Goal: Transaction & Acquisition: Purchase product/service

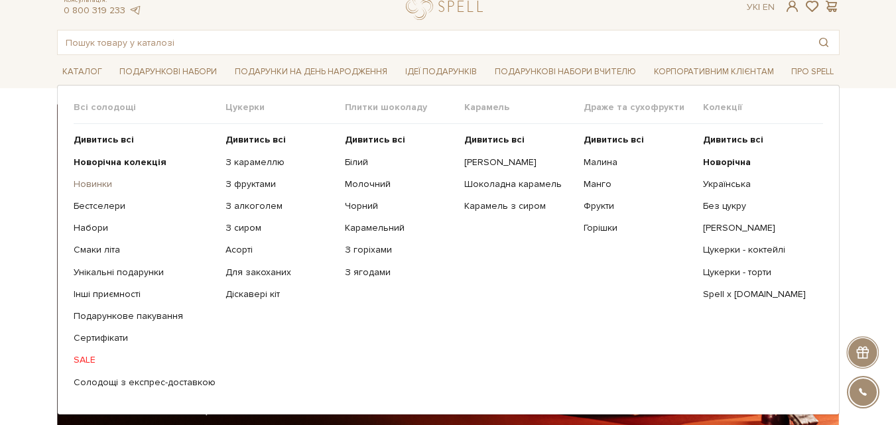
scroll to position [66, 0]
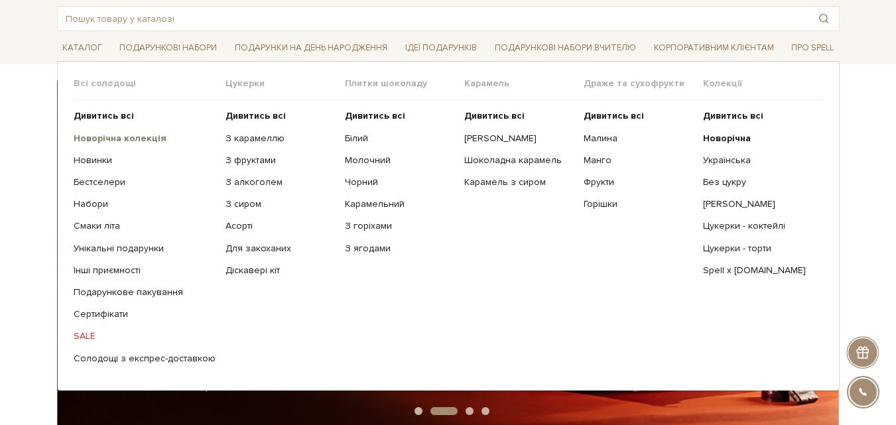
click at [114, 138] on b "Новорічна колекція" at bounding box center [120, 138] width 93 height 11
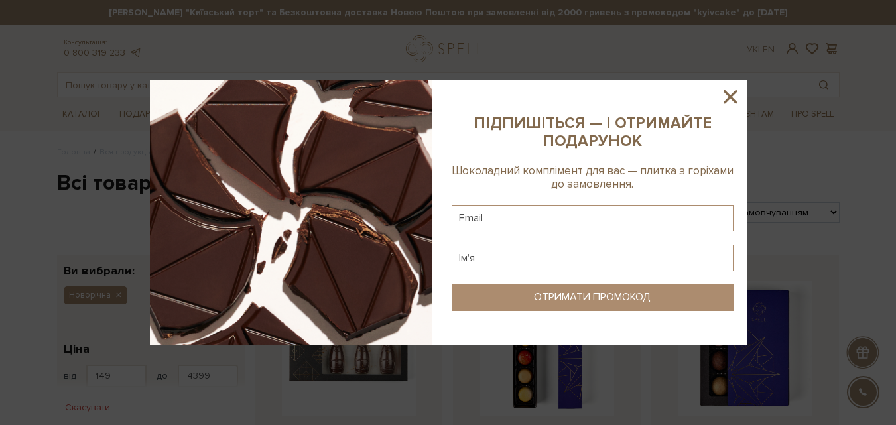
click at [726, 94] on icon at bounding box center [730, 97] width 23 height 23
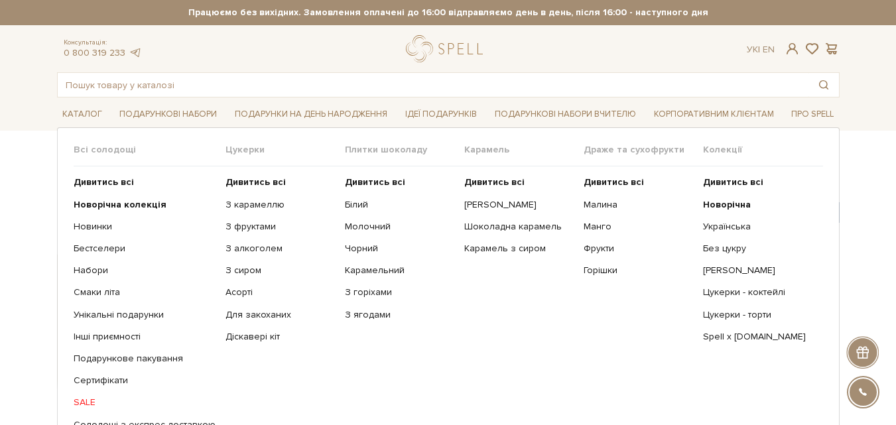
scroll to position [66, 0]
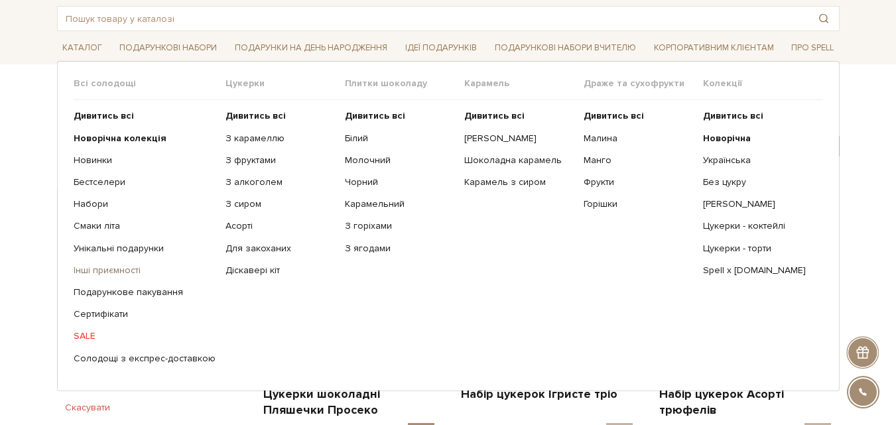
click at [115, 268] on link "Інші приємності" at bounding box center [145, 271] width 142 height 12
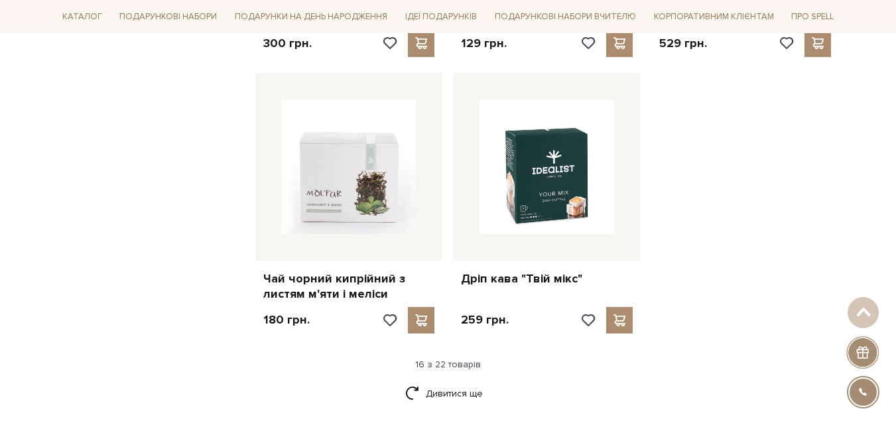
scroll to position [1659, 0]
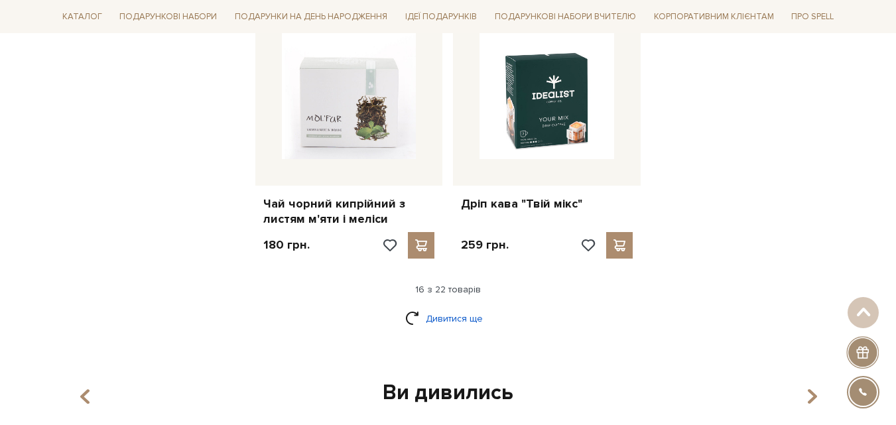
click at [440, 307] on link "Дивитися ще" at bounding box center [448, 318] width 86 height 23
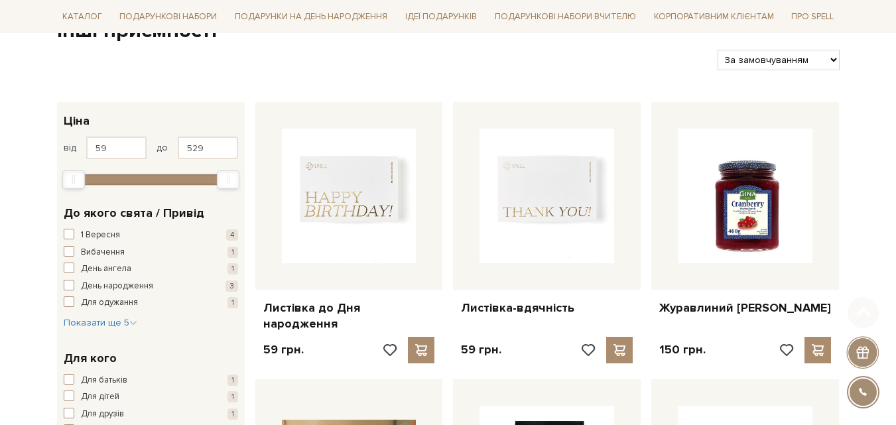
scroll to position [265, 0]
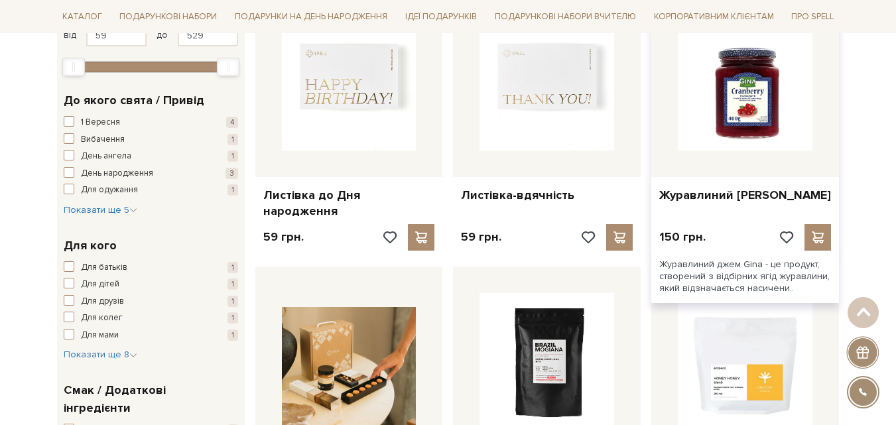
click at [741, 100] on img at bounding box center [745, 83] width 135 height 135
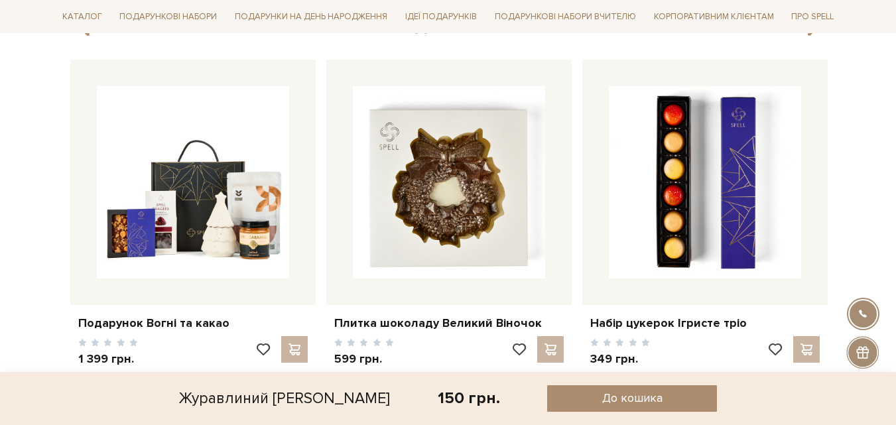
scroll to position [863, 0]
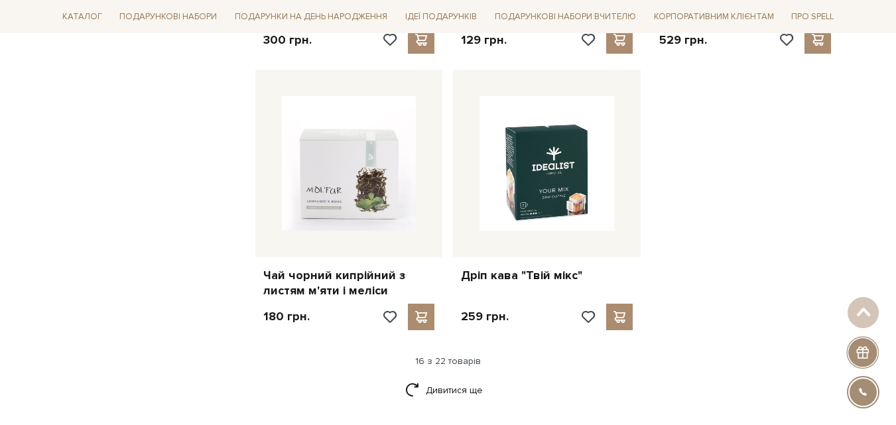
scroll to position [1591, 0]
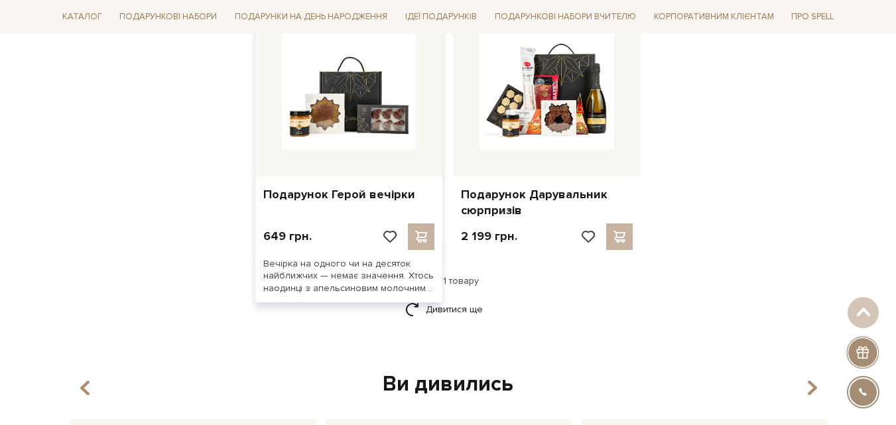
scroll to position [1725, 0]
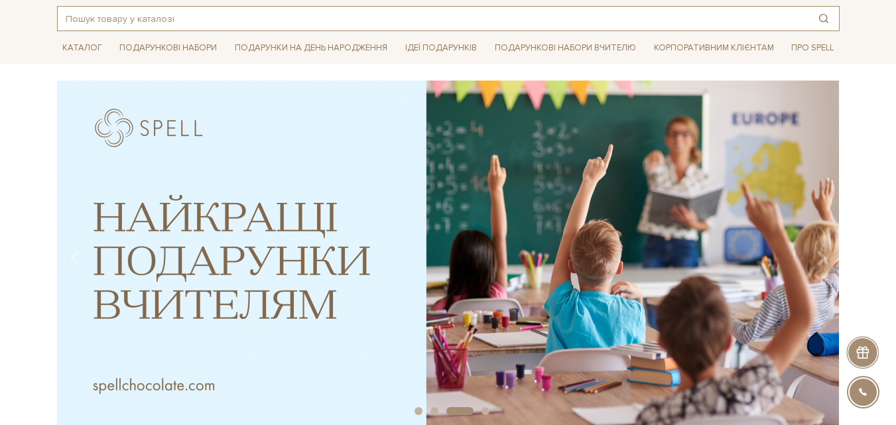
click at [274, 23] on input "text" at bounding box center [433, 19] width 751 height 24
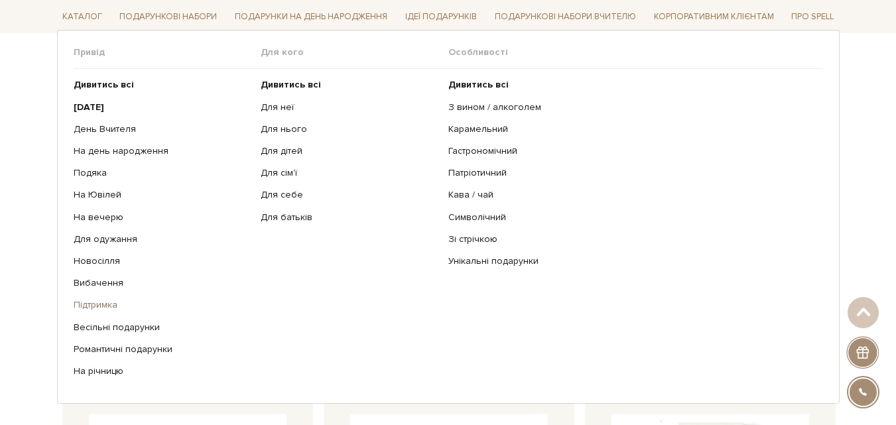
scroll to position [265, 0]
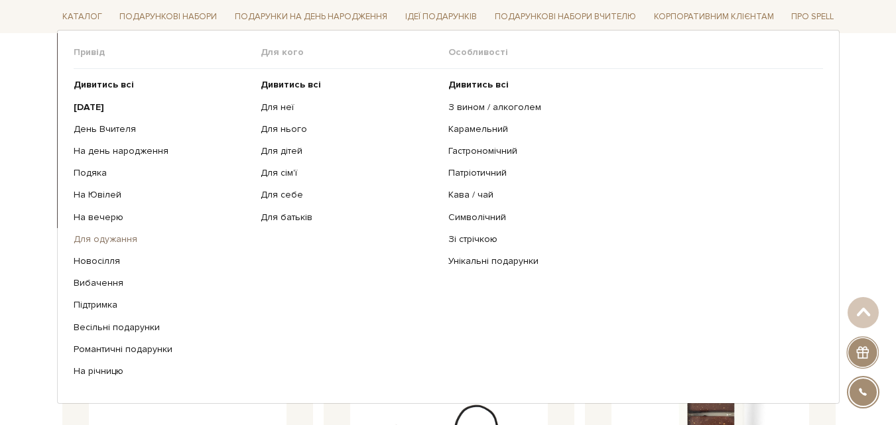
click at [105, 237] on link "Для одужання" at bounding box center [163, 240] width 178 height 12
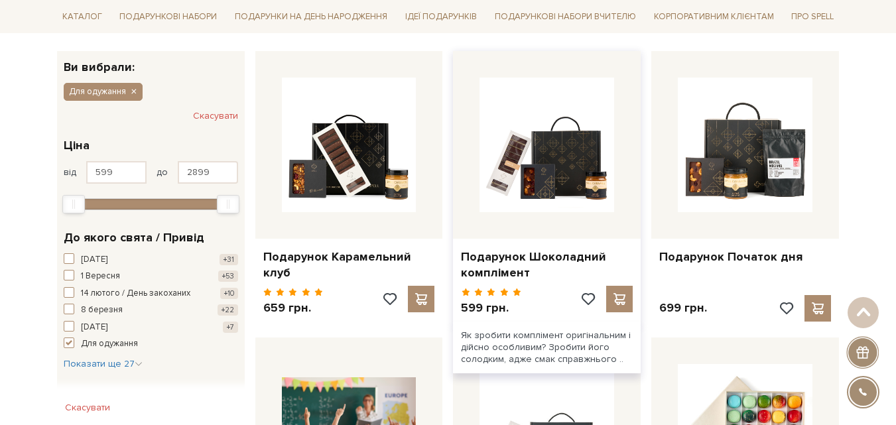
scroll to position [398, 0]
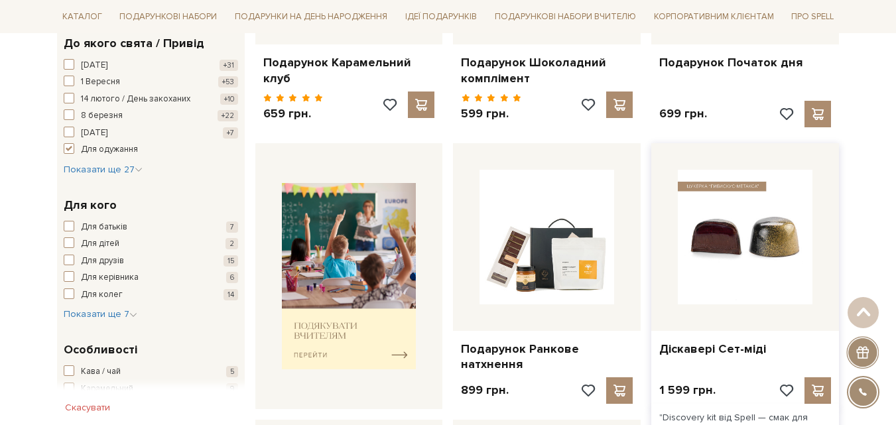
click at [771, 250] on img at bounding box center [745, 237] width 135 height 135
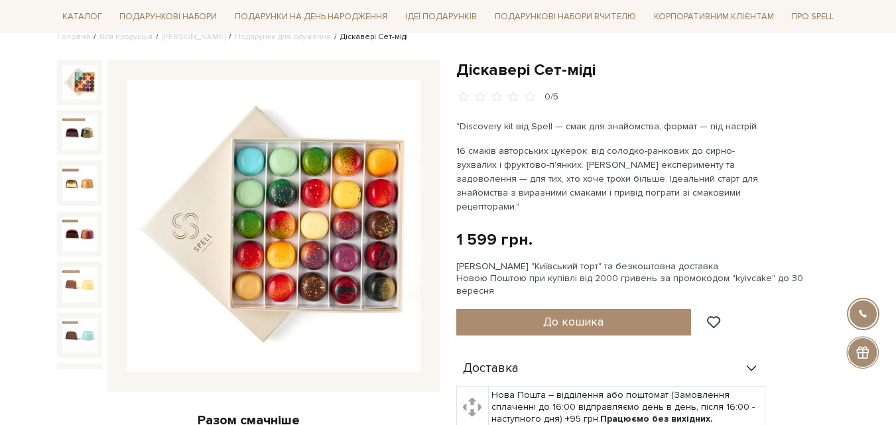
scroll to position [133, 0]
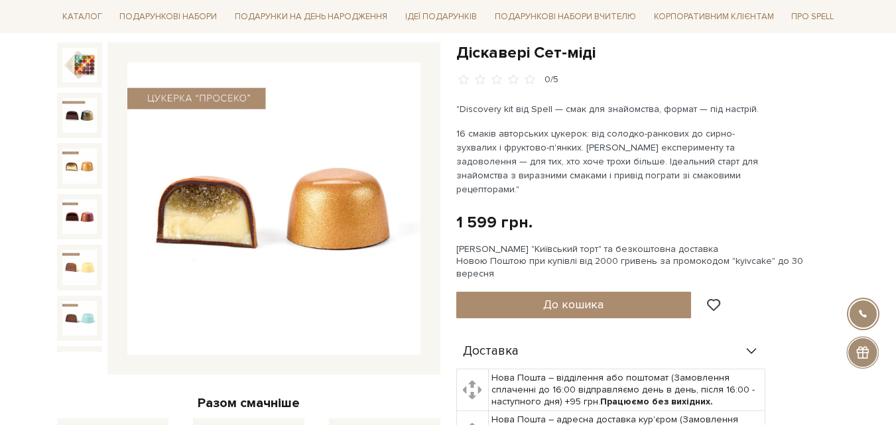
click at [74, 155] on img at bounding box center [79, 166] width 35 height 35
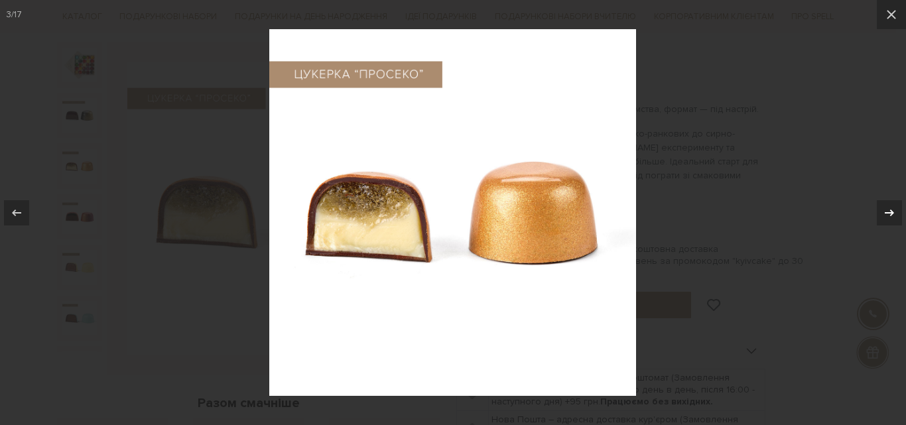
click at [890, 212] on icon at bounding box center [889, 212] width 9 height 7
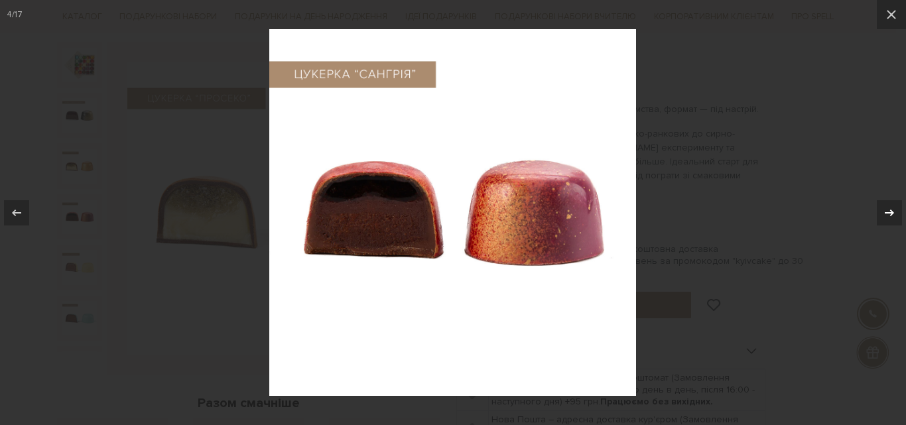
click at [890, 212] on div "4 / 17" at bounding box center [453, 212] width 906 height 425
click at [892, 210] on icon at bounding box center [890, 213] width 16 height 16
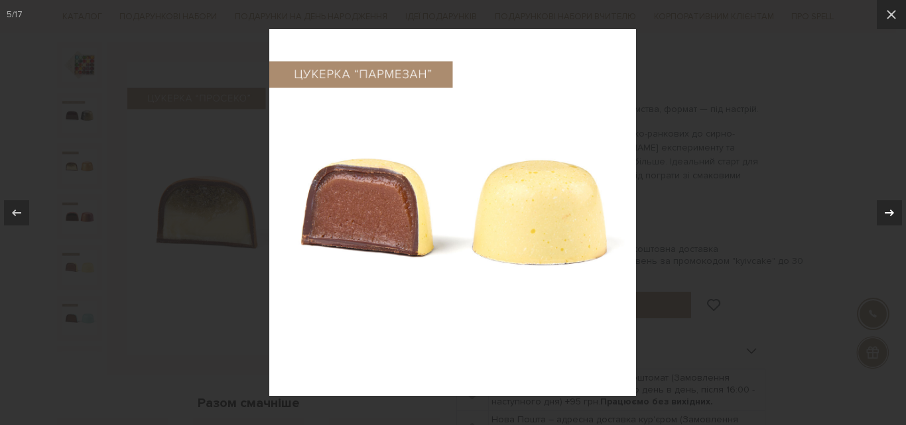
click at [894, 212] on icon at bounding box center [890, 213] width 16 height 16
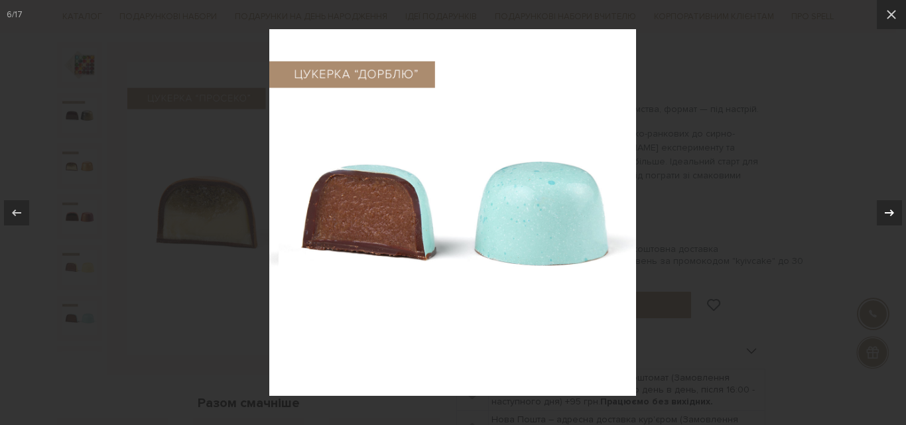
click at [894, 211] on icon at bounding box center [890, 213] width 16 height 16
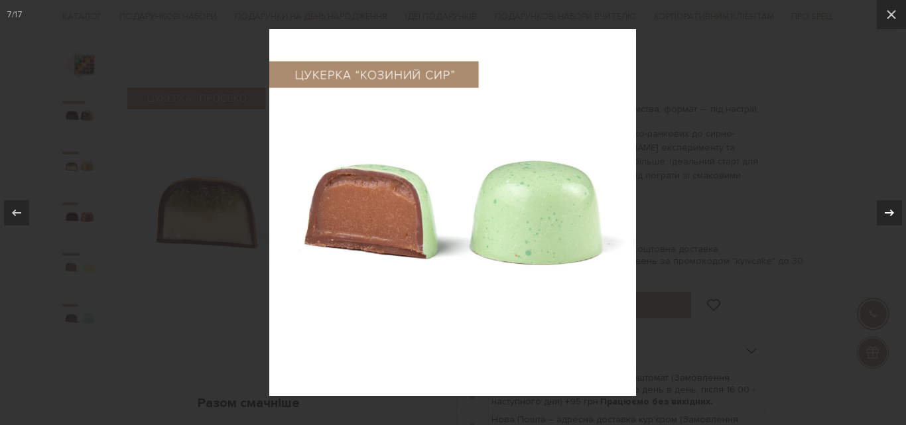
click at [894, 211] on icon at bounding box center [890, 213] width 16 height 16
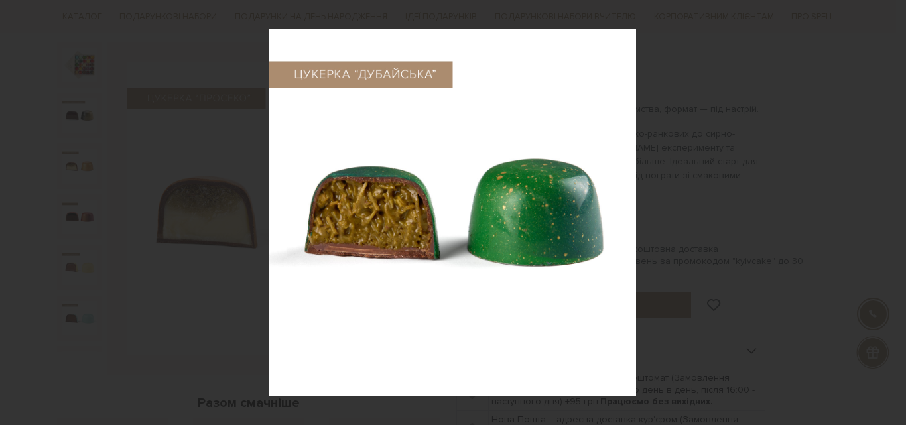
click at [889, 216] on div "8 / 17" at bounding box center [453, 212] width 906 height 425
click at [890, 212] on icon at bounding box center [889, 212] width 9 height 7
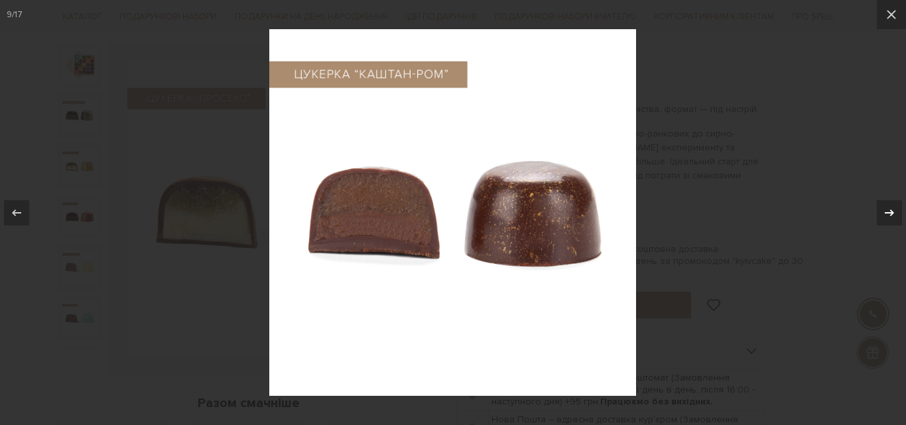
click at [892, 212] on icon at bounding box center [889, 212] width 9 height 7
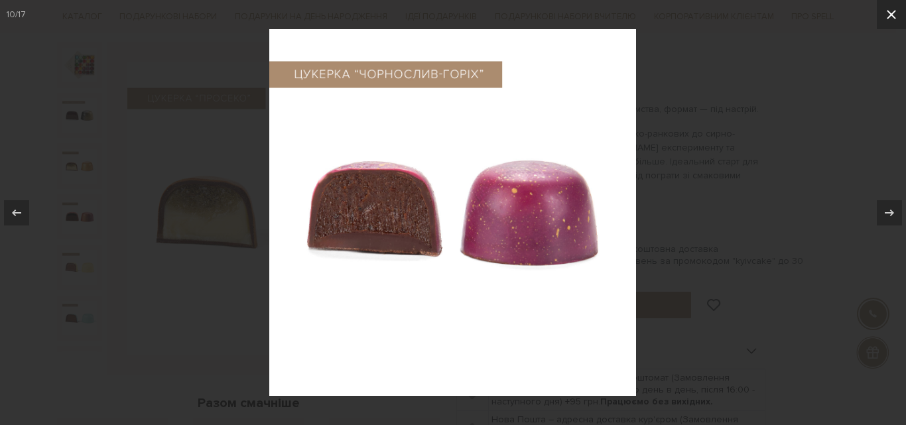
click at [892, 17] on icon at bounding box center [892, 15] width 16 height 16
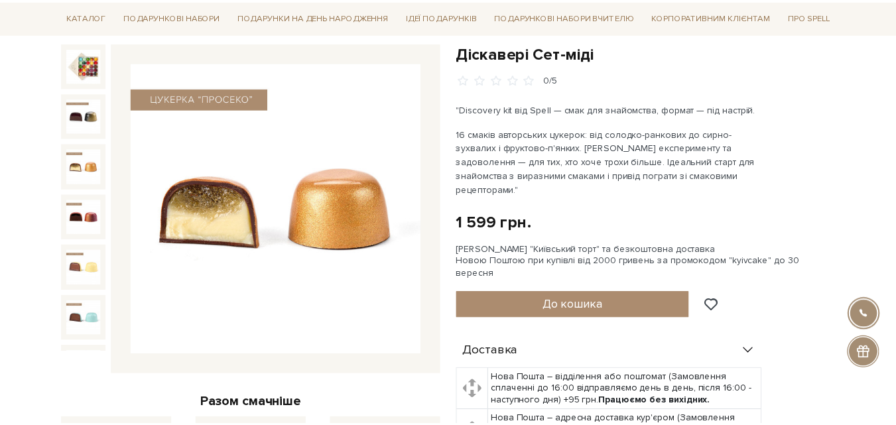
scroll to position [291, 0]
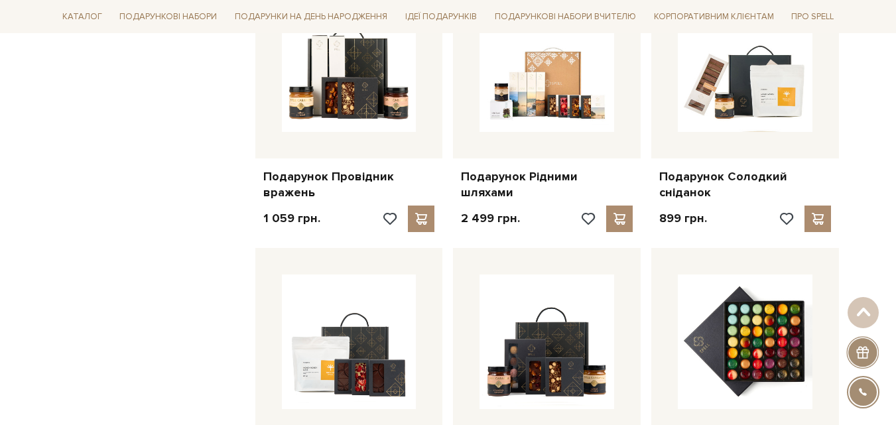
scroll to position [1194, 0]
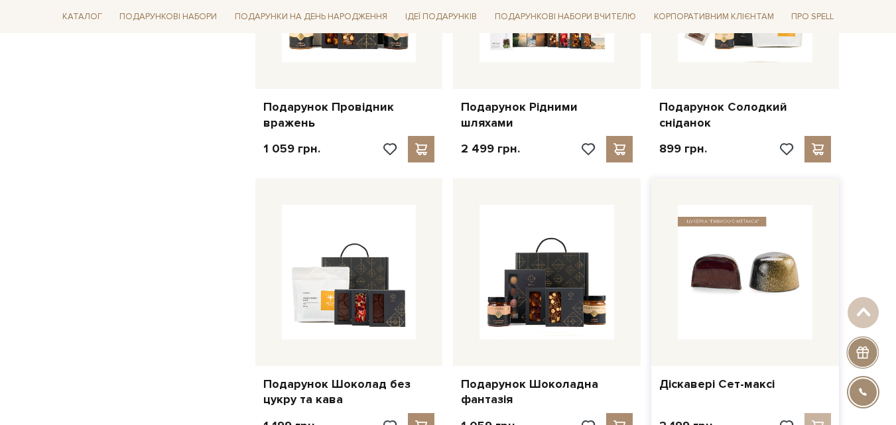
click at [733, 253] on img at bounding box center [745, 272] width 135 height 135
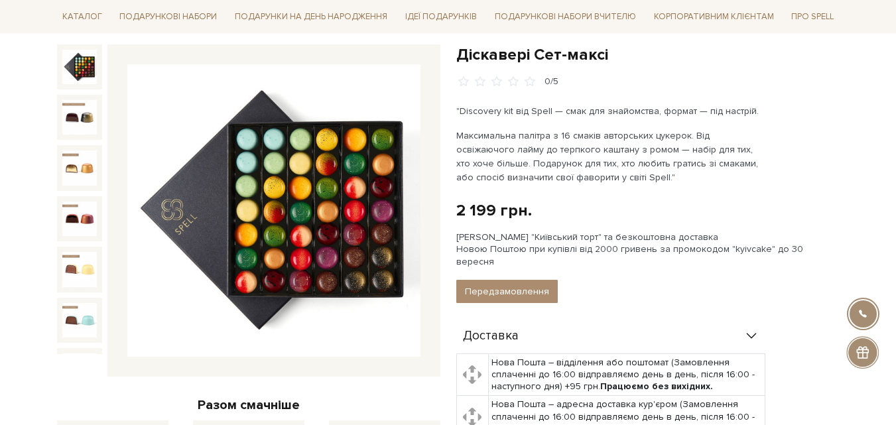
scroll to position [133, 0]
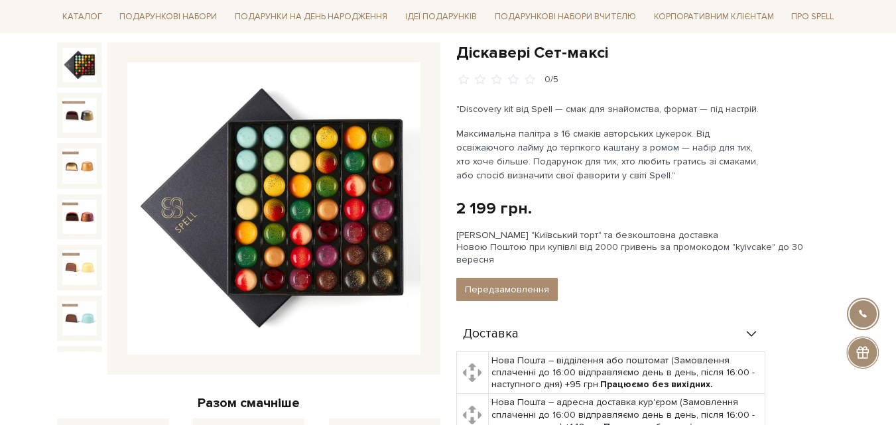
click at [324, 230] on img at bounding box center [273, 208] width 293 height 293
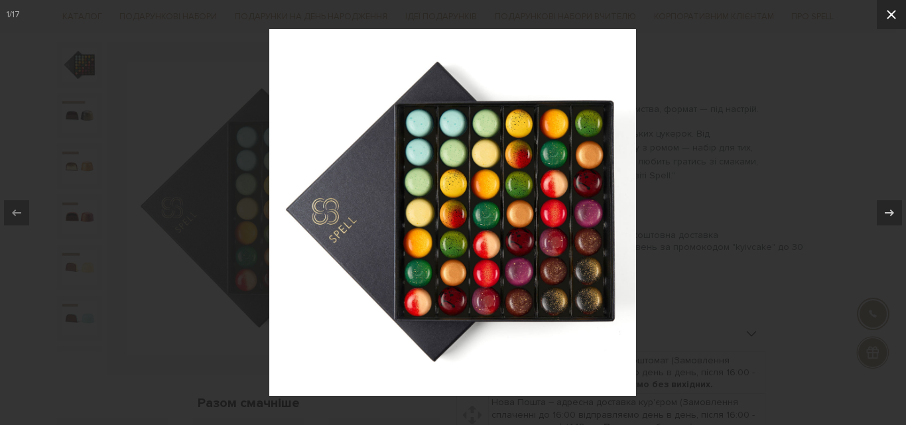
click at [892, 15] on icon at bounding box center [891, 14] width 9 height 9
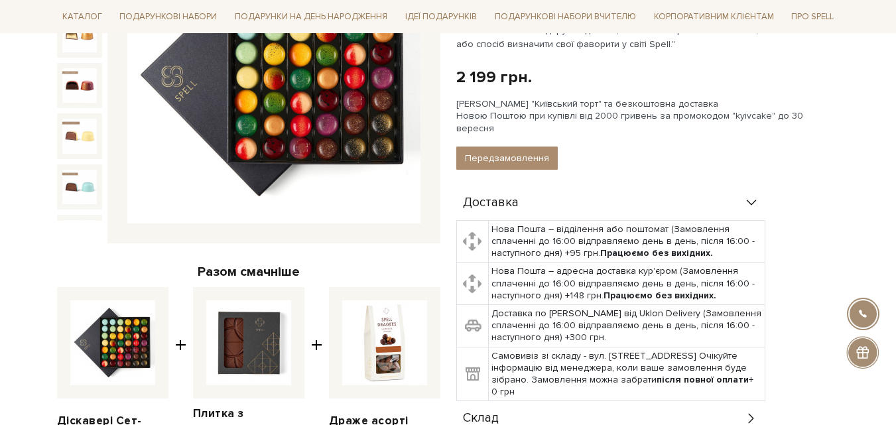
scroll to position [265, 0]
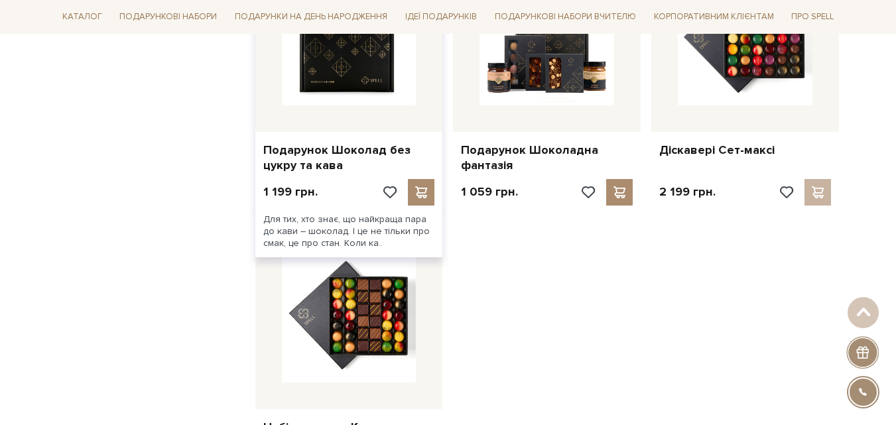
scroll to position [1460, 0]
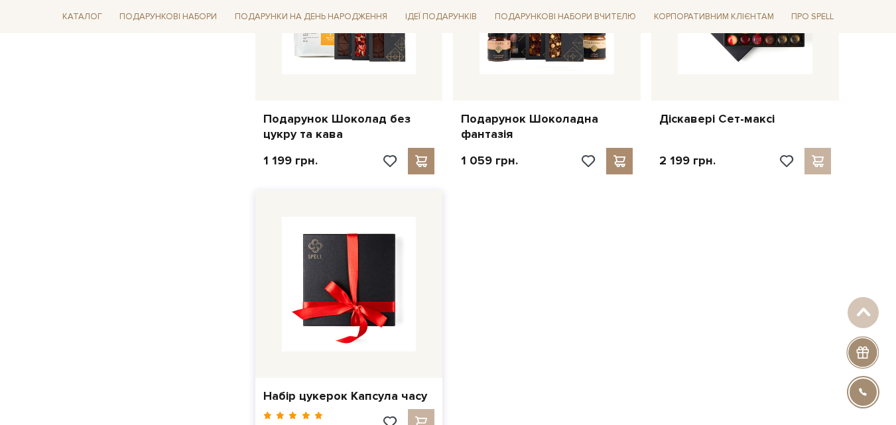
click at [370, 300] on img at bounding box center [349, 284] width 135 height 135
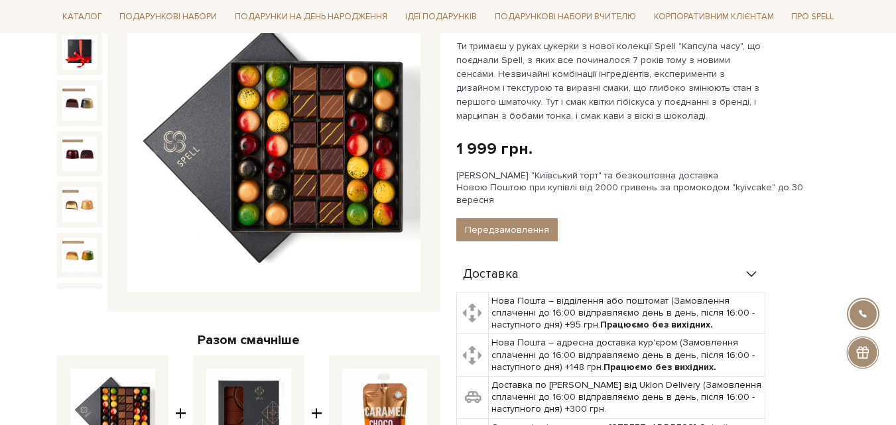
scroll to position [199, 0]
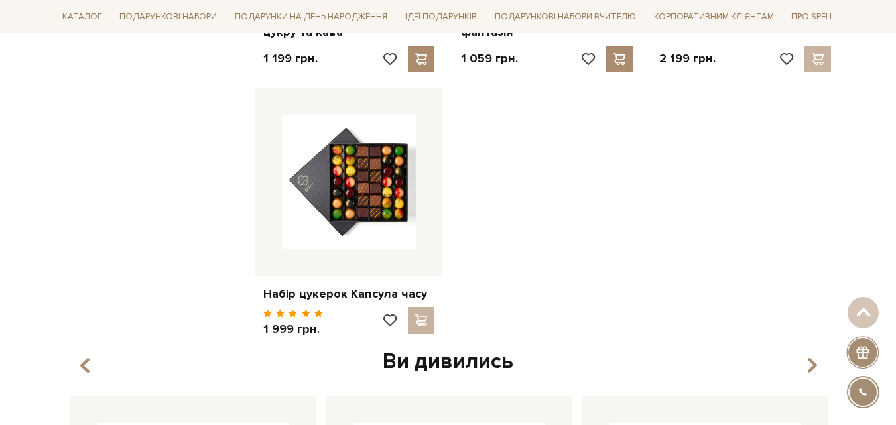
scroll to position [1593, 0]
